Goal: Information Seeking & Learning: Find specific fact

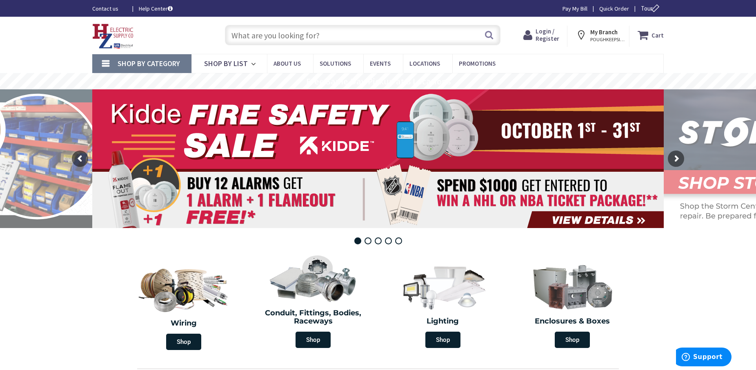
click at [549, 31] on span "Login / Register" at bounding box center [548, 34] width 24 height 15
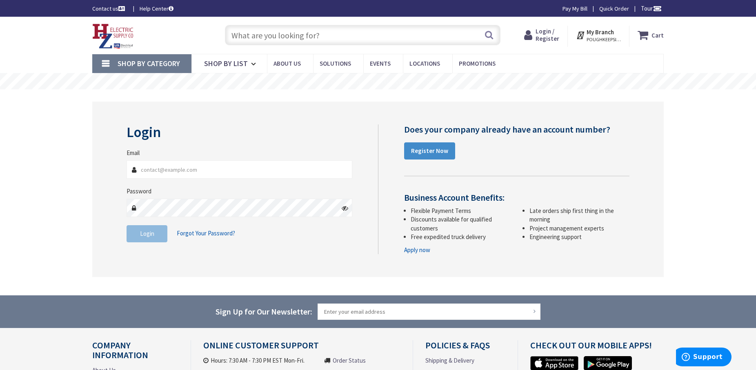
type input "[PERSON_NAME][EMAIL_ADDRESS][DOMAIN_NAME]"
click at [144, 238] on button "Login" at bounding box center [147, 233] width 41 height 17
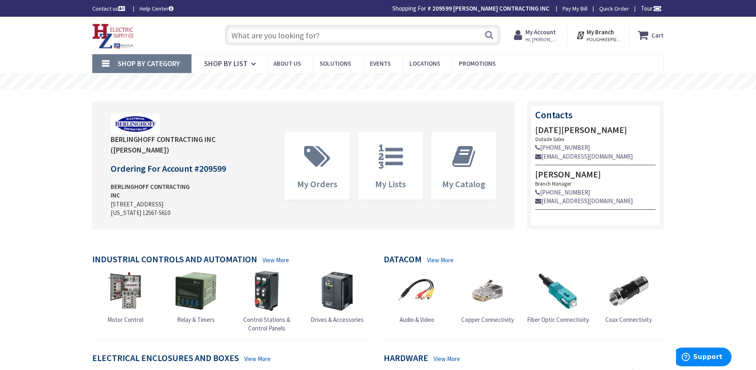
click at [334, 31] on input "text" at bounding box center [363, 35] width 276 height 20
paste input "Sylviana led flood lights 3000k"
type input "Sylviana led flood lights 3000k"
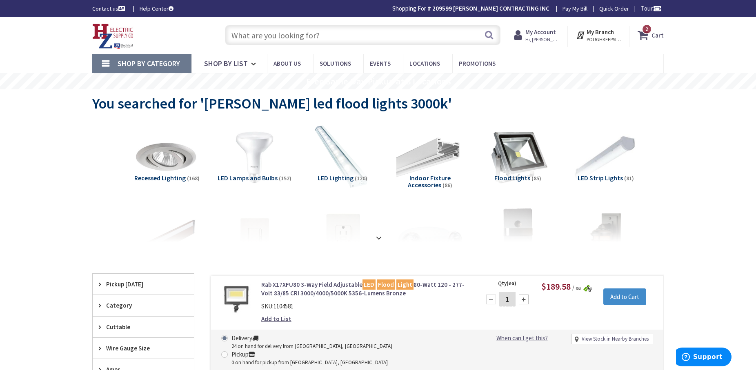
click at [374, 33] on input "text" at bounding box center [363, 35] width 276 height 20
paste input "RACO 5606-2 Weatherproof Lamp Holders with Bronze Wire"
type input "RACO 5606-2 Weatherproof Lamp Holders with Bronze Wire"
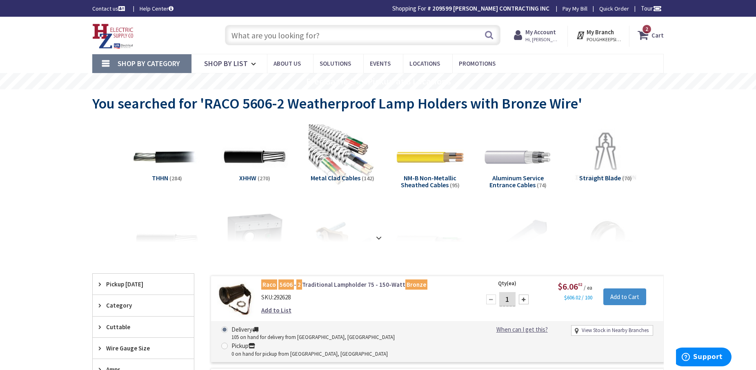
click at [281, 36] on input "text" at bounding box center [363, 35] width 276 height 20
paste input "Caseta DVRF-5NS"
type input "Caseta DVRF-5NS"
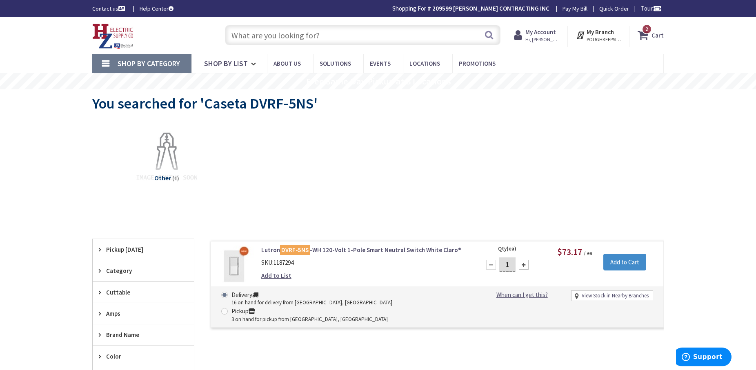
click at [316, 32] on input "text" at bounding box center [363, 35] width 276 height 20
paste input "RACO 5606-2 Weatherproof Lamp Holders with Bronze Wire"
type input "RACO 5606-2 Weatherproof Lamp Holders with Bronze Wire"
